Goal: Entertainment & Leisure: Consume media (video, audio)

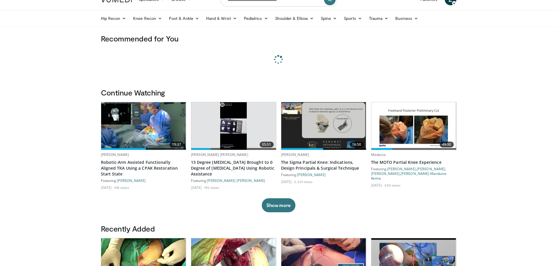
scroll to position [58, 0]
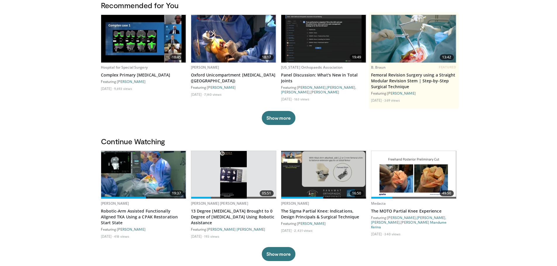
click at [146, 176] on img at bounding box center [143, 175] width 85 height 48
click at [228, 171] on img at bounding box center [233, 175] width 27 height 48
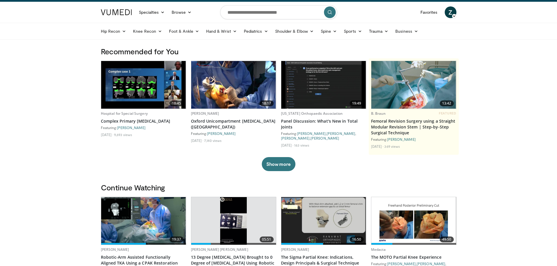
scroll to position [0, 0]
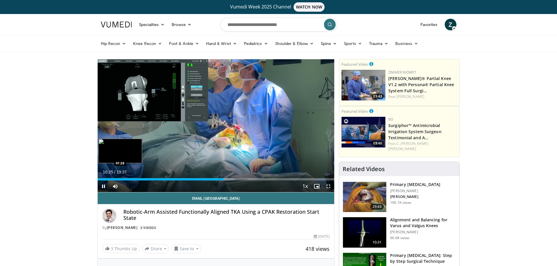
click at [115, 179] on div "10:25" at bounding box center [161, 179] width 126 height 2
click at [107, 178] on div "01:30" at bounding box center [107, 179] width 18 height 2
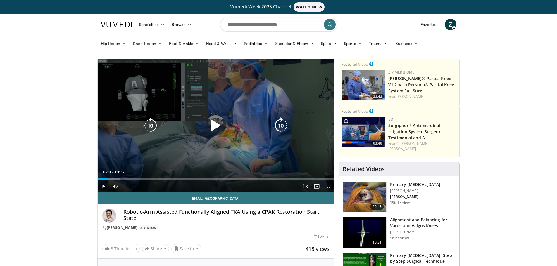
click at [103, 180] on div "00:49" at bounding box center [103, 179] width 10 height 2
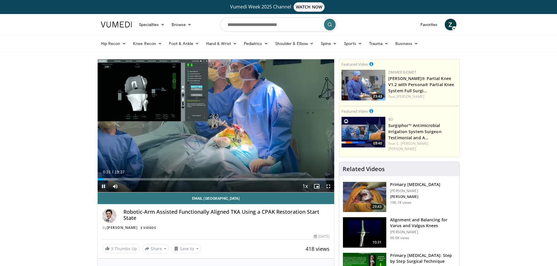
click at [99, 188] on span "Video Player" at bounding box center [104, 187] width 12 height 12
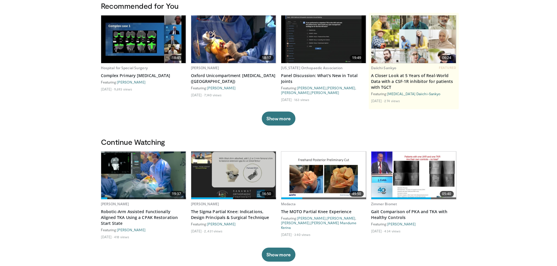
scroll to position [58, 0]
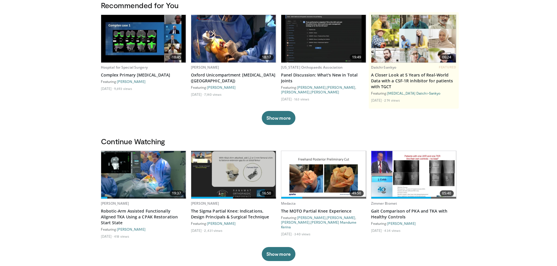
click at [169, 38] on img at bounding box center [143, 39] width 85 height 48
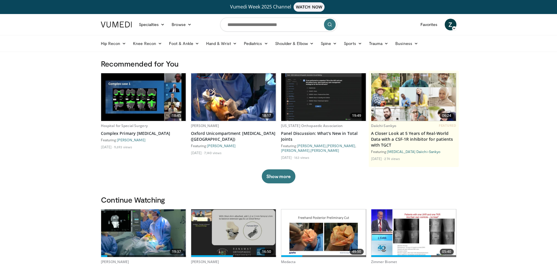
click at [256, 17] on form at bounding box center [278, 24] width 117 height 21
click at [254, 20] on input "Search topics, interventions" at bounding box center [278, 25] width 117 height 14
type input "********"
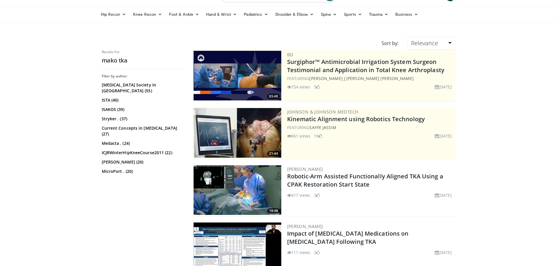
scroll to position [146, 0]
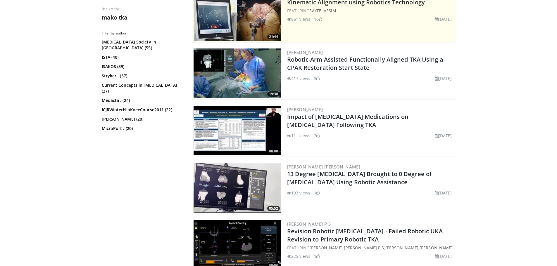
click at [264, 65] on img at bounding box center [237, 74] width 88 height 50
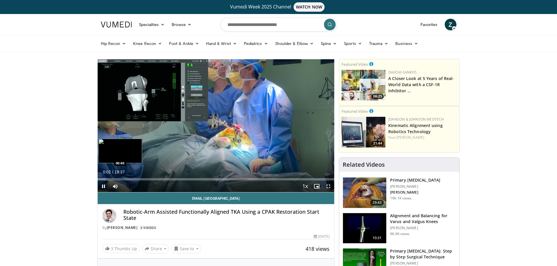
click at [105, 177] on div "Loaded : 3.36% 00:02 00:40" at bounding box center [216, 178] width 237 height 6
click at [101, 179] on div "00:42" at bounding box center [102, 179] width 8 height 2
click at [101, 185] on div "10 seconds Tap to unmute" at bounding box center [216, 125] width 237 height 133
click at [330, 189] on span "Video Player" at bounding box center [328, 187] width 12 height 12
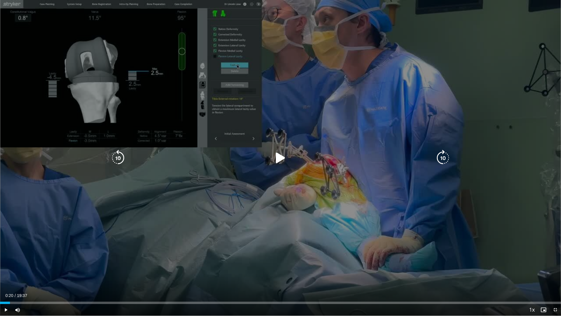
click at [290, 165] on div "10 seconds Tap to unmute" at bounding box center [280, 157] width 561 height 315
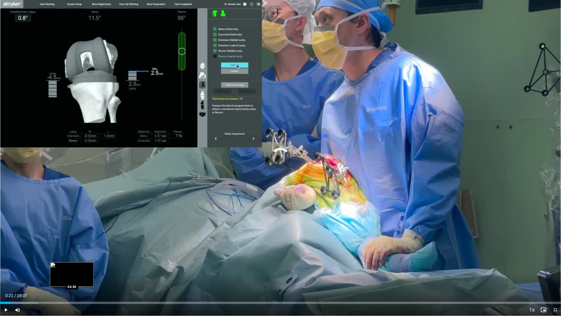
click at [72, 266] on div "Loaded : 6.73% 00:22 02:30" at bounding box center [280, 302] width 561 height 2
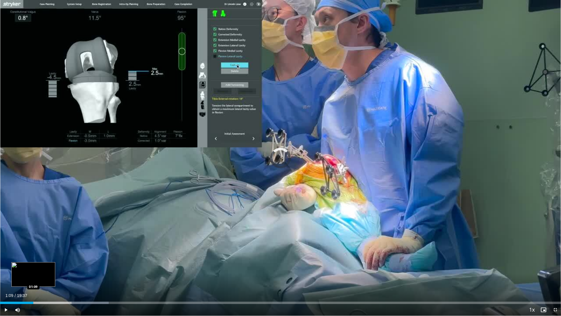
click at [33, 266] on div "01:09" at bounding box center [16, 302] width 33 height 2
click at [4, 266] on span "Video Player" at bounding box center [6, 310] width 12 height 12
